Goal: Task Accomplishment & Management: Use online tool/utility

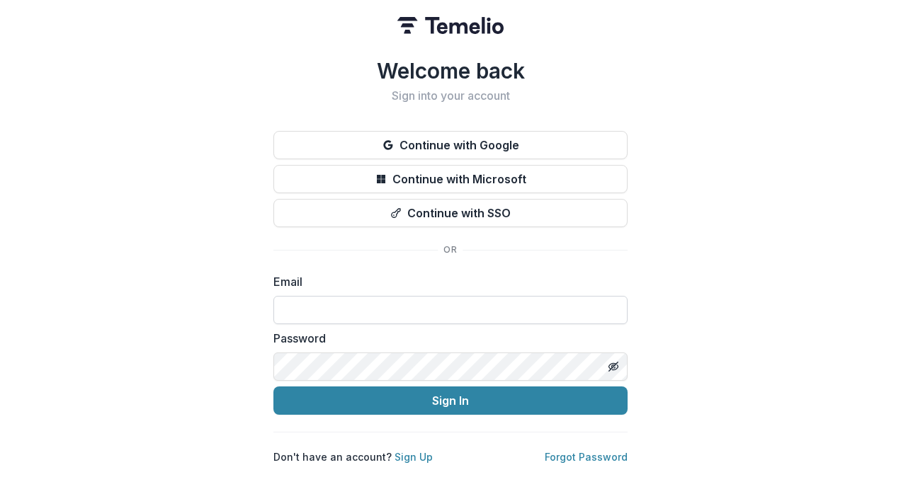
click at [348, 301] on input at bounding box center [450, 310] width 354 height 28
type input "**********"
click at [273, 387] on button "Sign In" at bounding box center [450, 401] width 354 height 28
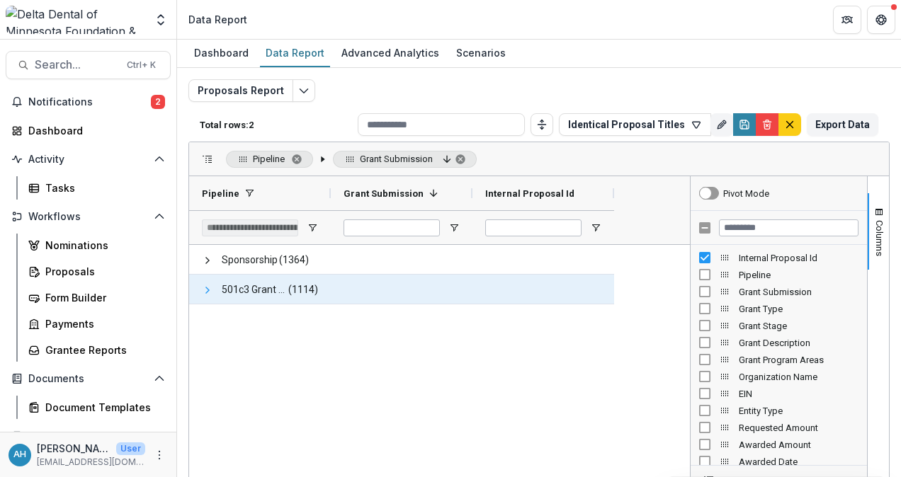
click at [209, 291] on span at bounding box center [207, 290] width 11 height 11
